Goal: Transaction & Acquisition: Subscribe to service/newsletter

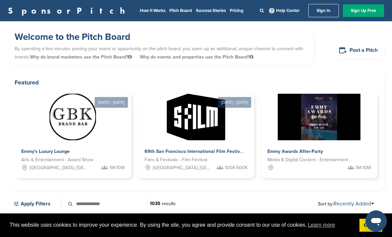
click at [365, 47] on link "Post a Pitch" at bounding box center [359, 50] width 51 height 16
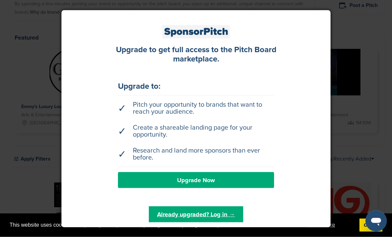
scroll to position [45, 0]
click at [132, 188] on link "Upgrade Now" at bounding box center [196, 180] width 156 height 16
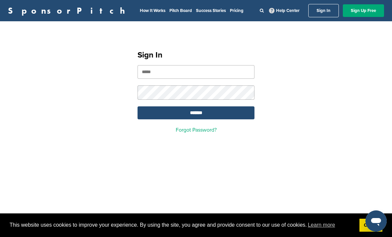
click at [364, 9] on link "Sign Up Free" at bounding box center [363, 10] width 41 height 13
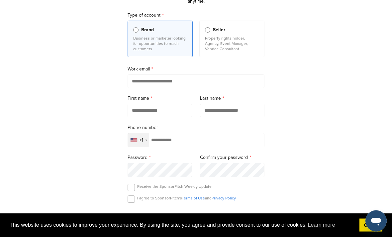
scroll to position [59, 0]
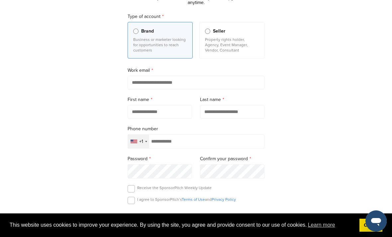
click at [196, 79] on input "email" at bounding box center [196, 83] width 137 height 14
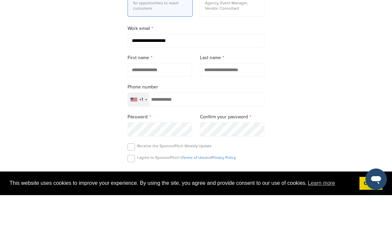
type input "**********"
click at [135, 105] on input "text" at bounding box center [160, 112] width 64 height 14
type input "*******"
click at [242, 105] on input "text" at bounding box center [232, 112] width 64 height 14
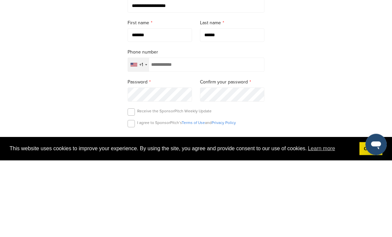
type input "******"
click at [144, 135] on div "+1" at bounding box center [138, 142] width 21 height 14
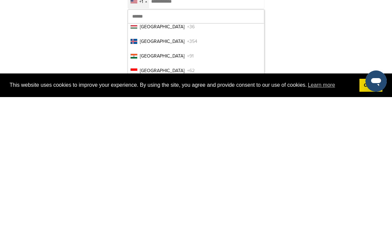
scroll to position [1423, 0]
click at [187, 193] on span "+91" at bounding box center [190, 196] width 7 height 7
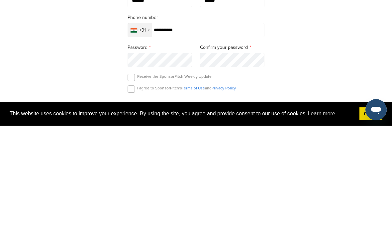
type input "**********"
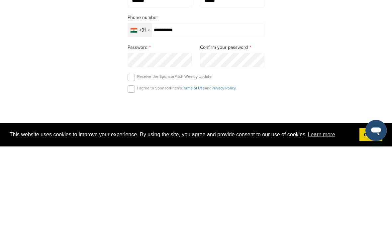
scroll to position [170, 0]
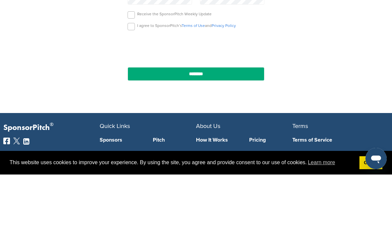
click at [134, 85] on label at bounding box center [131, 88] width 7 height 7
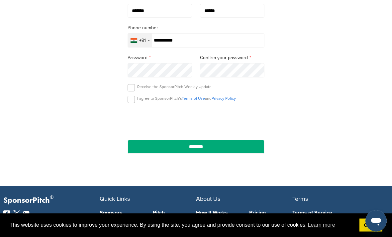
scroll to position [160, 0]
click at [208, 147] on input "********" at bounding box center [196, 147] width 137 height 14
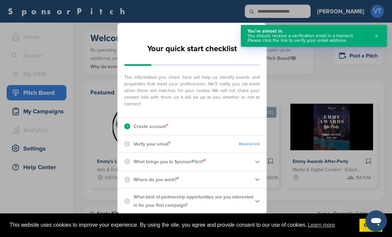
click at [353, 85] on div "x Your quick start checklist The information you share here will help us identi…" at bounding box center [196, 118] width 392 height 237
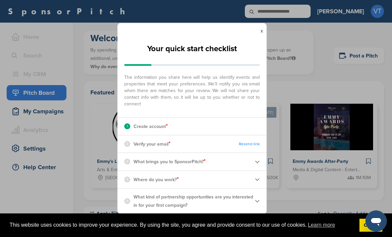
click at [257, 164] on img at bounding box center [257, 161] width 5 height 5
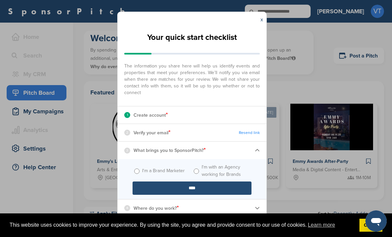
click at [252, 67] on span "The information you share here will help us identify events and properties that…" at bounding box center [192, 77] width 136 height 37
click at [260, 18] on div "x" at bounding box center [261, 19] width 9 height 15
click at [259, 17] on div "x" at bounding box center [261, 19] width 9 height 15
click at [260, 205] on img at bounding box center [257, 207] width 5 height 5
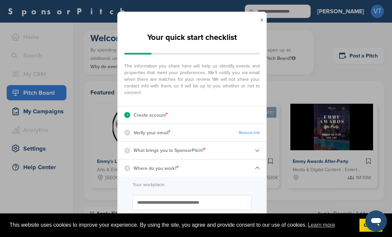
click at [205, 201] on input "Start typing the name of your workplace. Don’t see your organization in the dro…" at bounding box center [192, 202] width 119 height 15
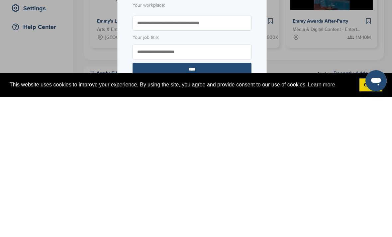
scroll to position [39, 0]
type input "**********"
click at [213, 185] on input "Your job title:" at bounding box center [192, 192] width 119 height 15
type input "********"
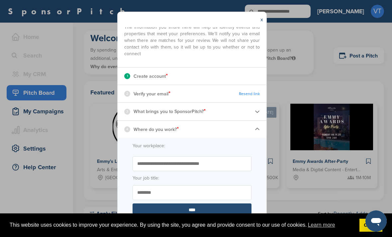
click at [259, 109] on img at bounding box center [257, 111] width 5 height 5
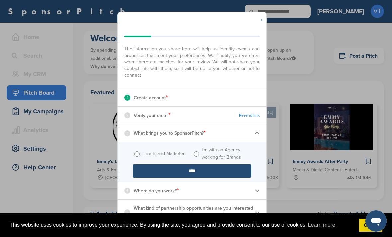
scroll to position [0, 0]
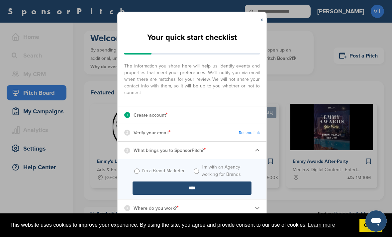
click at [241, 202] on div "4 Where do you work? *" at bounding box center [192, 207] width 149 height 17
click at [258, 206] on img at bounding box center [257, 207] width 5 height 5
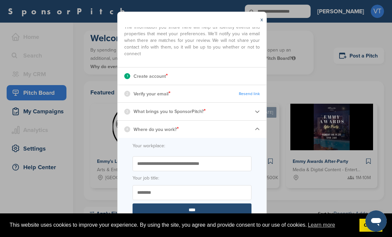
scroll to position [39, 0]
click at [134, 73] on p "Create account *" at bounding box center [151, 76] width 34 height 9
click at [124, 90] on div "2 Verify your email * Resend link" at bounding box center [192, 93] width 149 height 17
click at [241, 71] on div "1 Create account *" at bounding box center [192, 75] width 149 height 17
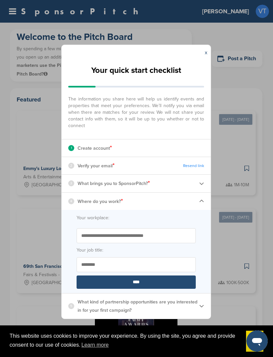
scroll to position [0, 0]
click at [201, 237] on img at bounding box center [201, 305] width 5 height 5
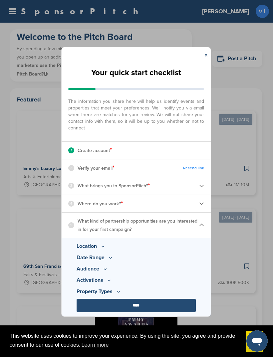
click at [112, 237] on icon at bounding box center [110, 258] width 5 height 6
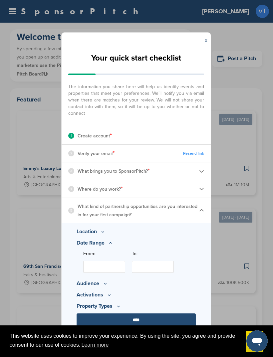
click at [101, 234] on icon at bounding box center [102, 232] width 5 height 6
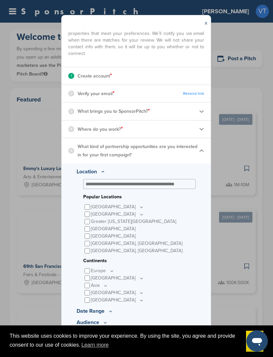
scroll to position [43, 0]
click at [107, 237] on icon at bounding box center [105, 285] width 5 height 6
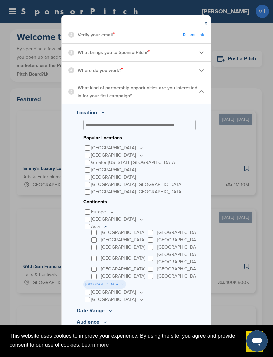
scroll to position [101, 0]
click at [111, 237] on icon at bounding box center [110, 311] width 5 height 6
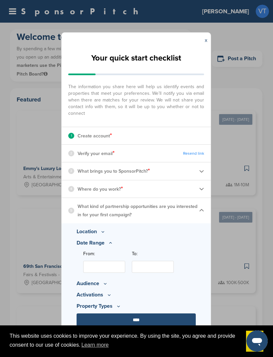
scroll to position [0, 0]
click at [107, 237] on p "Audience" at bounding box center [135, 283] width 119 height 8
click at [104, 237] on icon at bounding box center [104, 283] width 5 height 6
click at [104, 237] on icon at bounding box center [104, 277] width 5 height 6
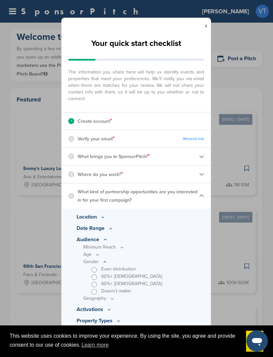
click at [98, 237] on icon at bounding box center [97, 254] width 2 height 1
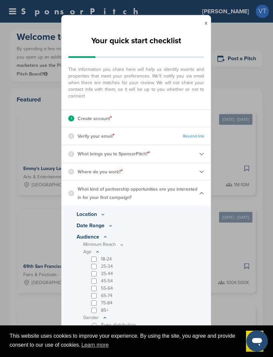
click at [98, 237] on div "25-34" at bounding box center [143, 266] width 106 height 7
click at [101, 237] on p "35-44" at bounding box center [107, 273] width 12 height 7
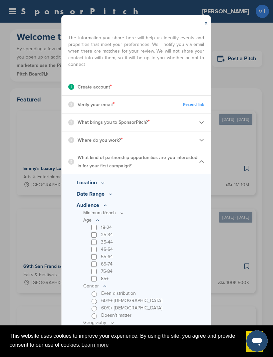
scroll to position [32, 0]
click at [112, 237] on icon at bounding box center [112, 322] width 2 height 1
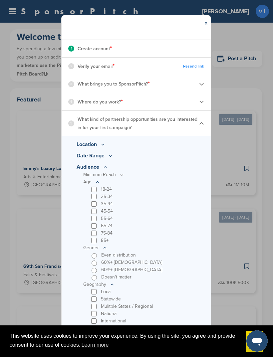
scroll to position [68, 0]
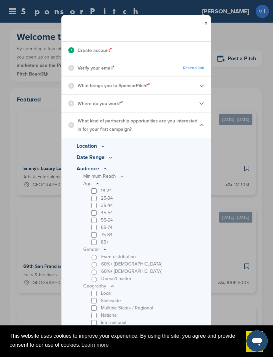
click at [111, 237] on div "This website uses cookies to improve your experience. By using the site, you ag…" at bounding box center [136, 341] width 273 height 32
click at [114, 237] on icon at bounding box center [111, 286] width 5 height 6
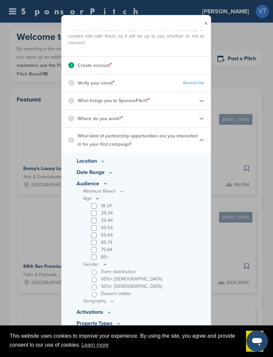
scroll to position [32, 0]
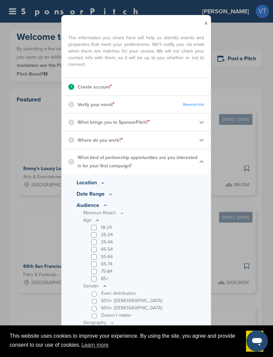
click at [105, 237] on icon at bounding box center [105, 285] width 2 height 1
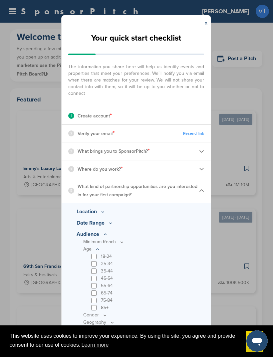
scroll to position [2, 0]
click at [113, 237] on div "This website uses cookies to improve your experience. By using the site, you ag…" at bounding box center [136, 341] width 273 height 32
click at [202, 188] on img at bounding box center [201, 190] width 5 height 5
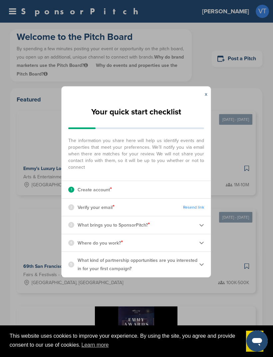
click at [194, 237] on p "What kind of partnership opportunities are you interested in for your first cam…" at bounding box center [137, 264] width 121 height 17
click at [202, 237] on img at bounding box center [201, 264] width 5 height 5
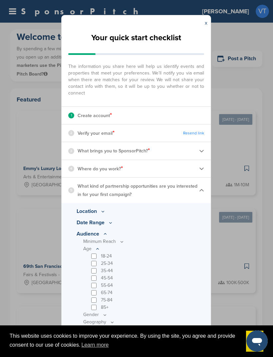
scroll to position [2, 0]
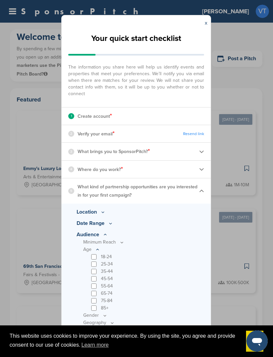
click at [106, 232] on icon at bounding box center [104, 235] width 5 height 6
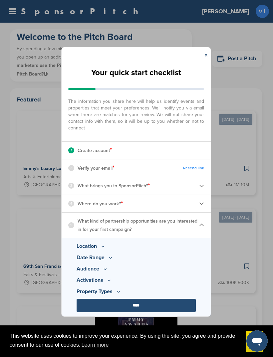
click at [109, 237] on icon at bounding box center [108, 280] width 5 height 6
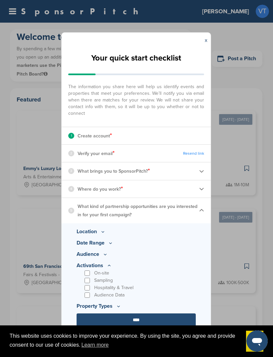
click at [113, 237] on p "Property Types" at bounding box center [135, 306] width 119 height 8
click at [118, 237] on icon at bounding box center [118, 306] width 5 height 6
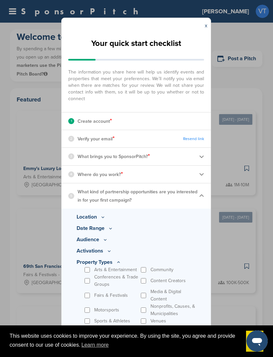
click at [105, 215] on icon at bounding box center [102, 217] width 5 height 6
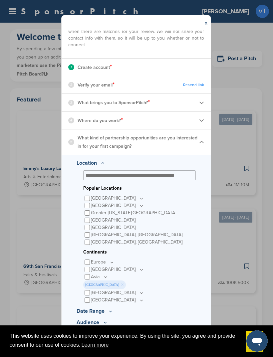
scroll to position [51, 0]
click at [112, 237] on icon at bounding box center [110, 311] width 5 height 6
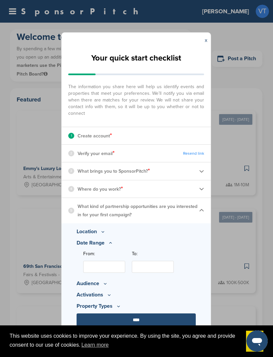
click at [112, 237] on input "From:" at bounding box center [104, 267] width 42 height 12
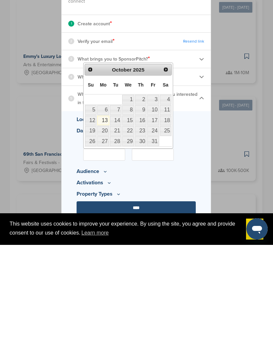
click at [167, 179] on span "Next" at bounding box center [165, 181] width 5 height 5
click at [167, 207] on link "1" at bounding box center [166, 211] width 12 height 9
type input "**********"
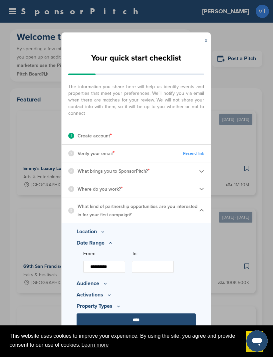
click at [151, 237] on input "To:" at bounding box center [153, 267] width 42 height 12
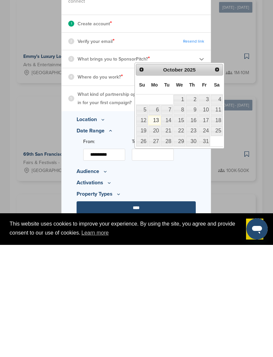
click at [169, 217] on link "7" at bounding box center [167, 221] width 12 height 9
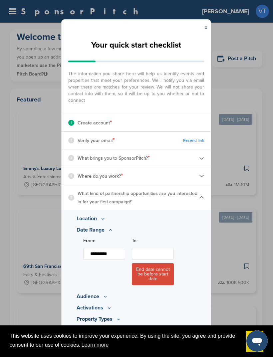
click at [115, 237] on input "**********" at bounding box center [104, 254] width 42 height 12
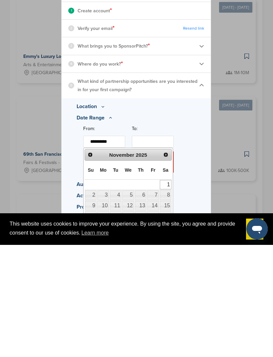
click at [170, 237] on link "1" at bounding box center [166, 296] width 12 height 9
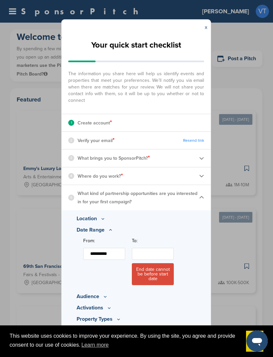
click at [157, 237] on input "To:" at bounding box center [153, 254] width 42 height 12
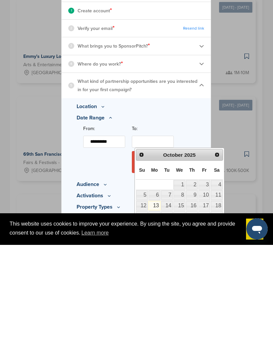
click at [219, 237] on link "Next" at bounding box center [217, 267] width 10 height 10
click at [210, 237] on link "7" at bounding box center [204, 306] width 12 height 9
type input "**********"
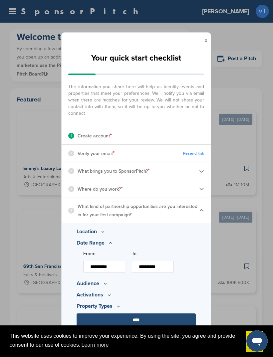
click at [155, 237] on input "****" at bounding box center [135, 319] width 119 height 13
click at [149, 237] on input "****" at bounding box center [135, 319] width 119 height 13
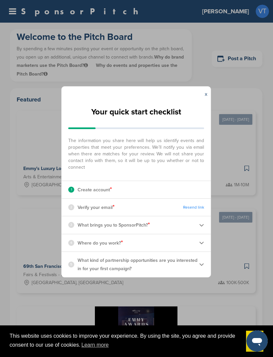
click at [166, 187] on div "1 Create account *" at bounding box center [135, 189] width 149 height 17
click at [196, 205] on link "Resend link" at bounding box center [193, 207] width 21 height 5
click at [202, 222] on img at bounding box center [201, 224] width 5 height 5
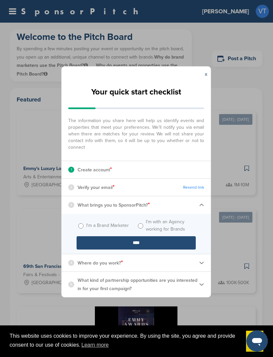
click at [206, 72] on link "x" at bounding box center [205, 74] width 3 height 7
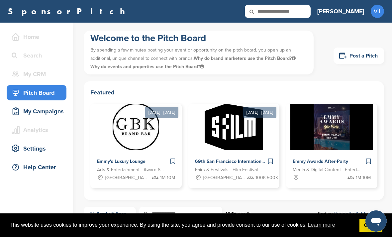
click at [24, 93] on div "Pitch Board" at bounding box center [38, 93] width 56 height 12
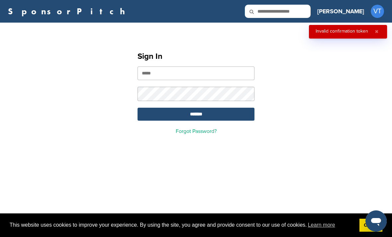
type input "**********"
click at [196, 115] on input "*******" at bounding box center [196, 114] width 117 height 13
click at [230, 114] on input "*******" at bounding box center [196, 114] width 117 height 13
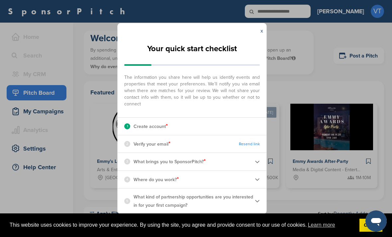
click at [260, 160] on img at bounding box center [257, 161] width 5 height 5
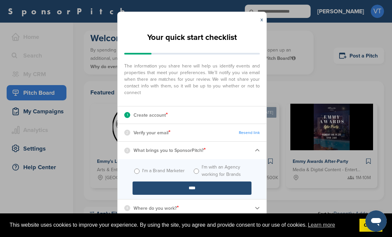
click at [263, 19] on link "x" at bounding box center [262, 19] width 3 height 7
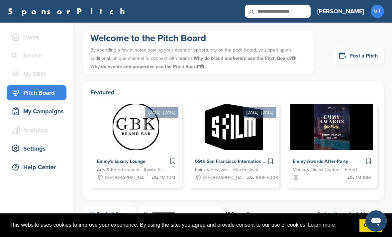
click at [368, 54] on link "Post a Pitch" at bounding box center [359, 56] width 51 height 16
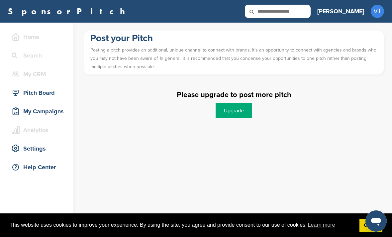
click at [232, 110] on link "Upgrade" at bounding box center [234, 110] width 37 height 15
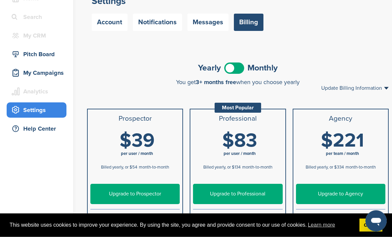
scroll to position [39, 0]
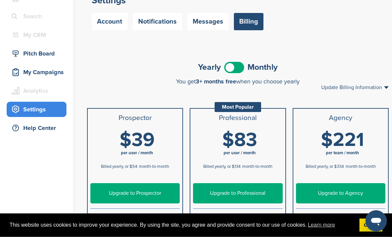
click at [35, 71] on div "My Campaigns" at bounding box center [38, 72] width 56 height 12
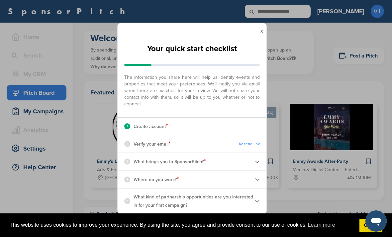
click at [166, 2] on div "x Your quick start checklist The information you share here will help us identi…" at bounding box center [196, 118] width 392 height 237
